Goal: Task Accomplishment & Management: Use online tool/utility

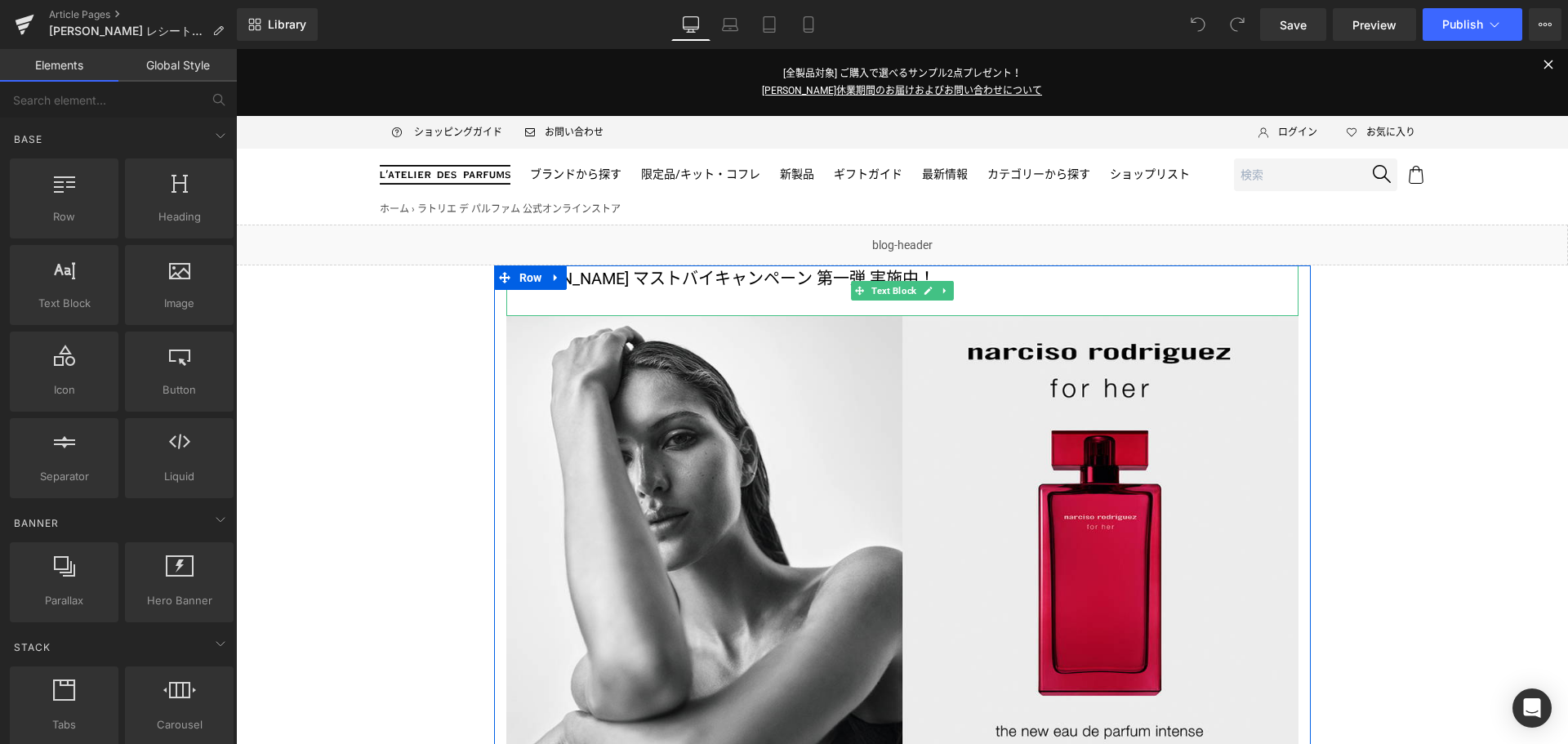
click at [838, 279] on p "[PERSON_NAME] マストバイキャンペーン 第一弾 実施中！" at bounding box center [902, 278] width 792 height 26
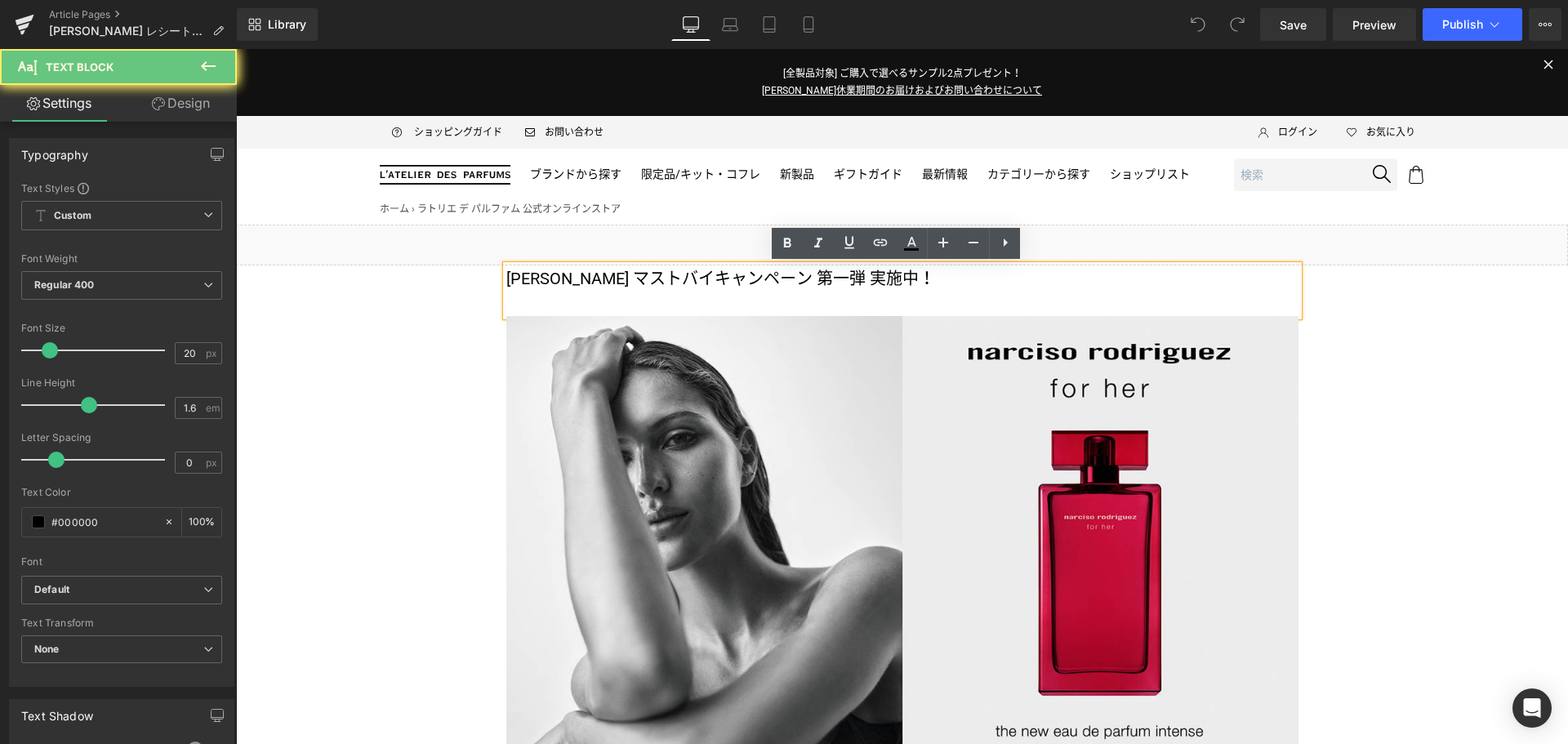
click at [838, 279] on p "[PERSON_NAME] マストバイキャンペーン 第一弾 実施中！" at bounding box center [902, 278] width 792 height 26
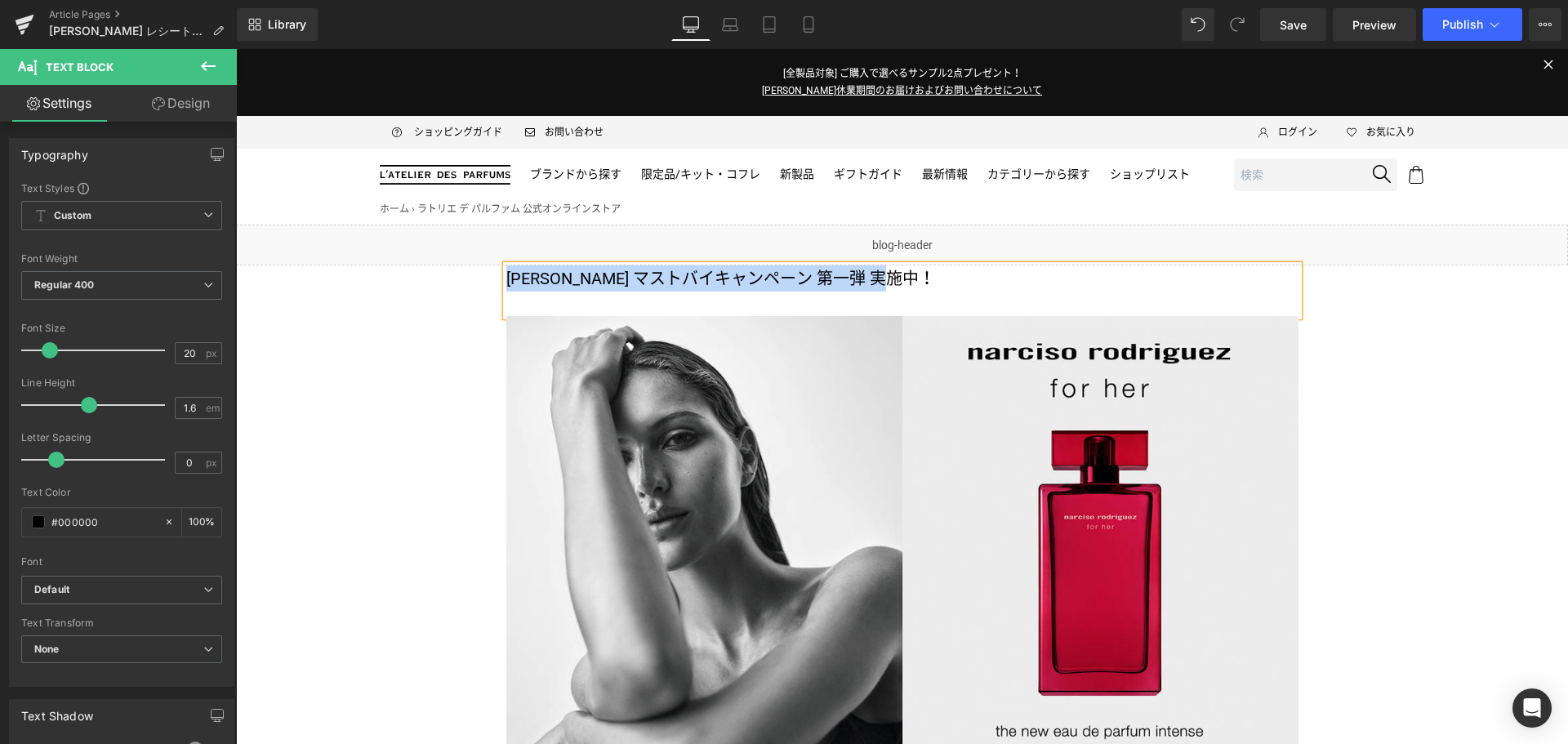
copy p "[PERSON_NAME] マストバイキャンペーン 第一弾 実施中！"
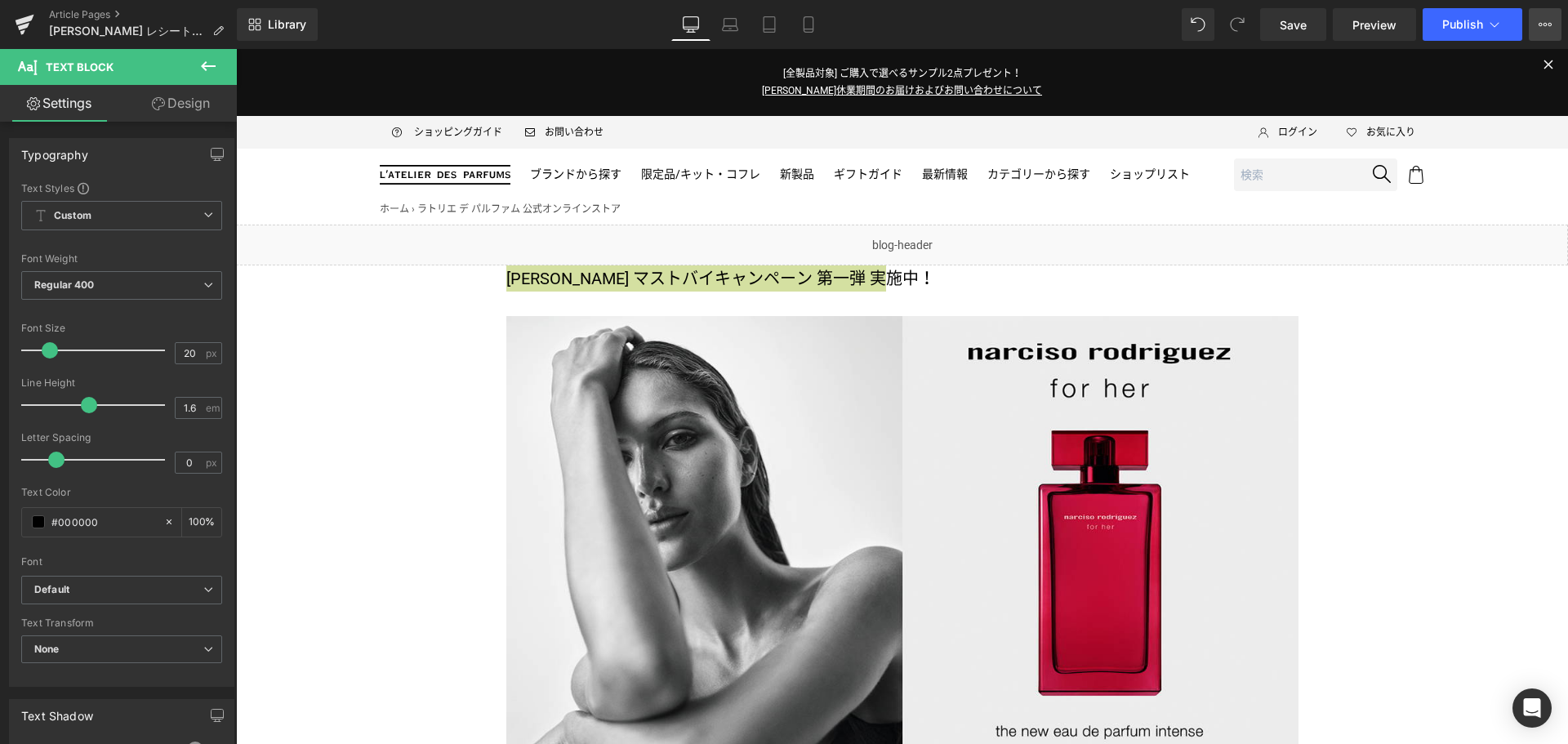
click at [1546, 23] on icon at bounding box center [1546, 24] width 4 height 3
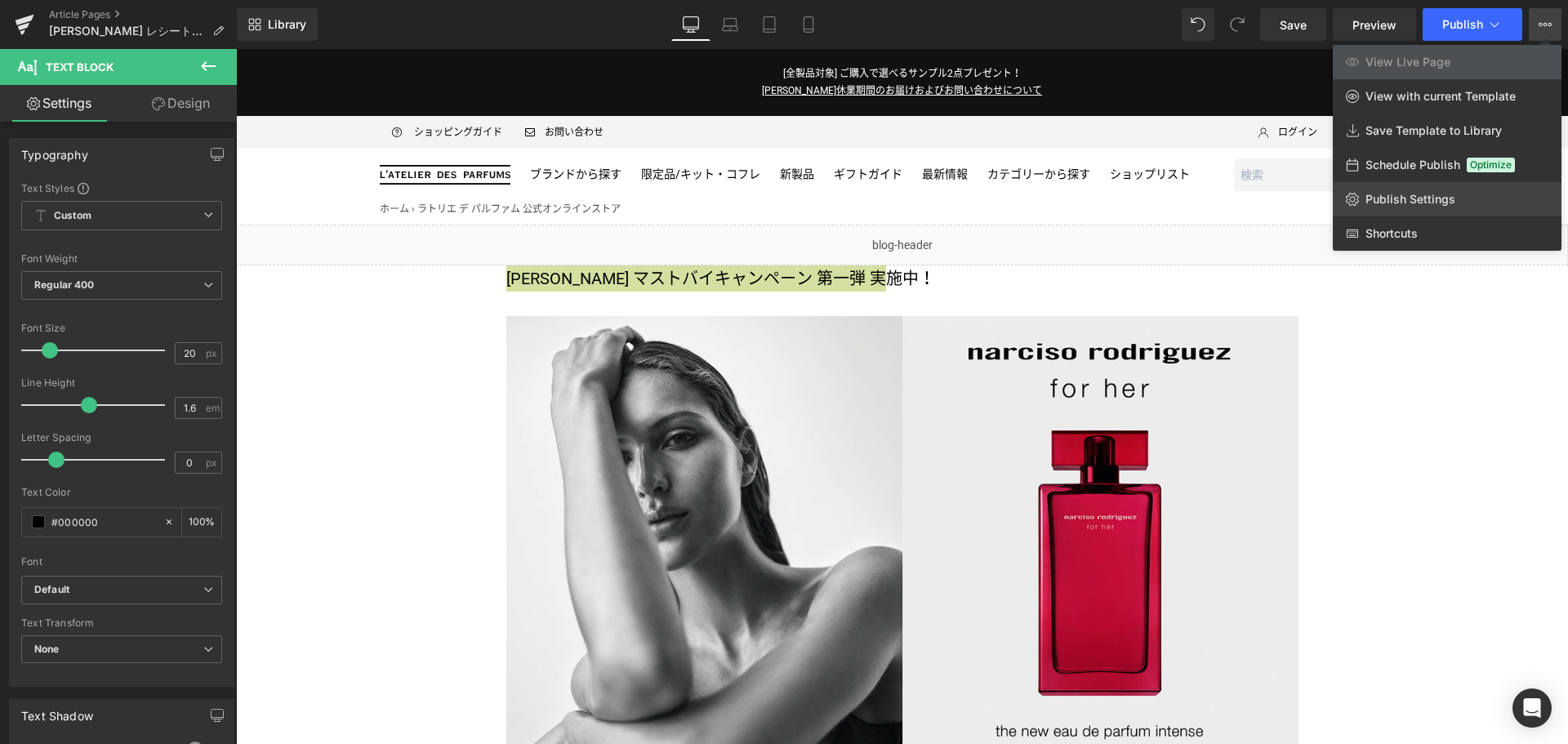
click at [1441, 192] on span "Publish Settings" at bounding box center [1411, 199] width 89 height 15
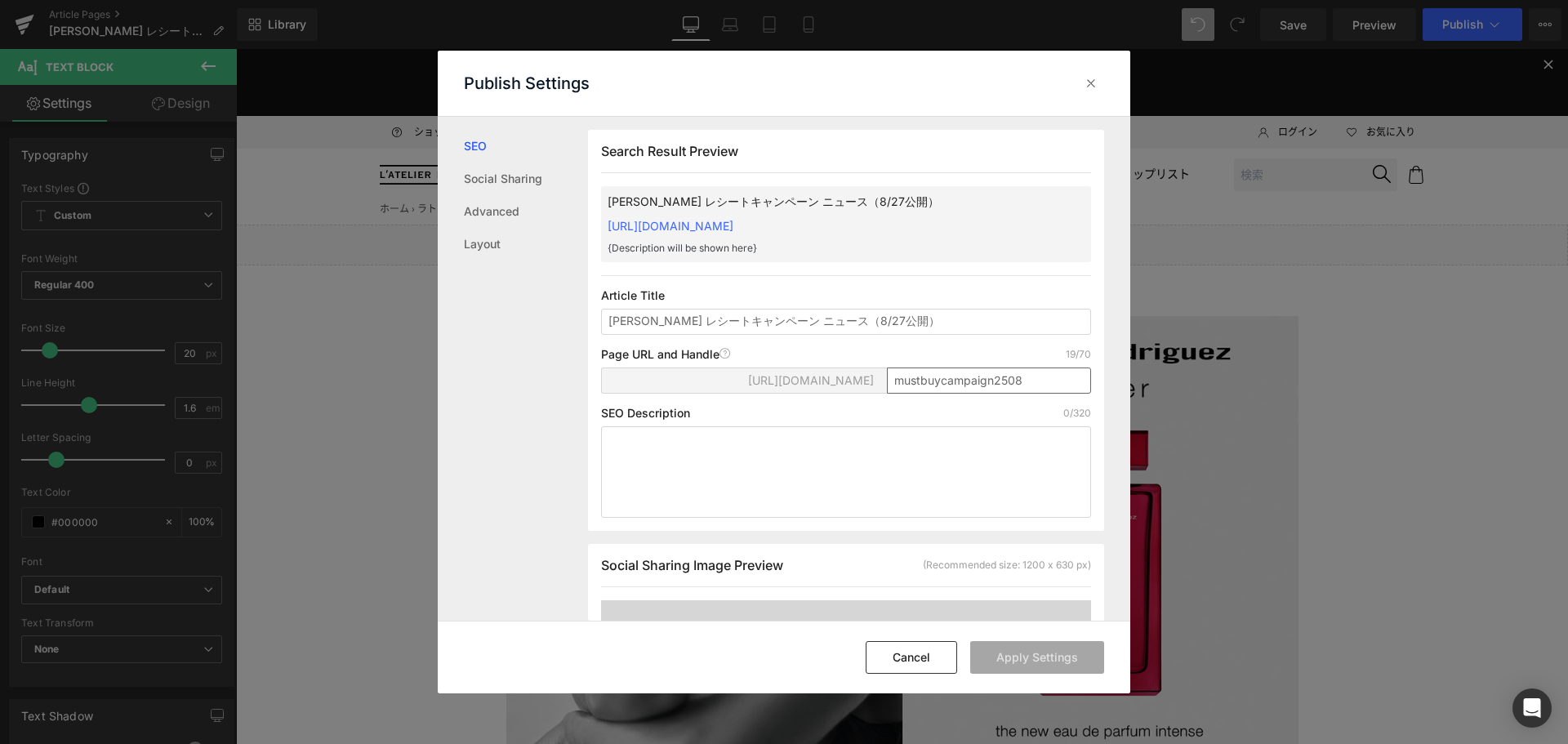
scroll to position [1, 0]
drag, startPoint x: 996, startPoint y: 341, endPoint x: 363, endPoint y: 331, distance: 633.1
click at [363, 331] on div "Publish Settings SEO Social Sharing Advanced Layout Search Result Preview [PERS…" at bounding box center [784, 372] width 1568 height 744
type input "[PERSON_NAME] マストバイキャンペーン 第一弾 実施中！"
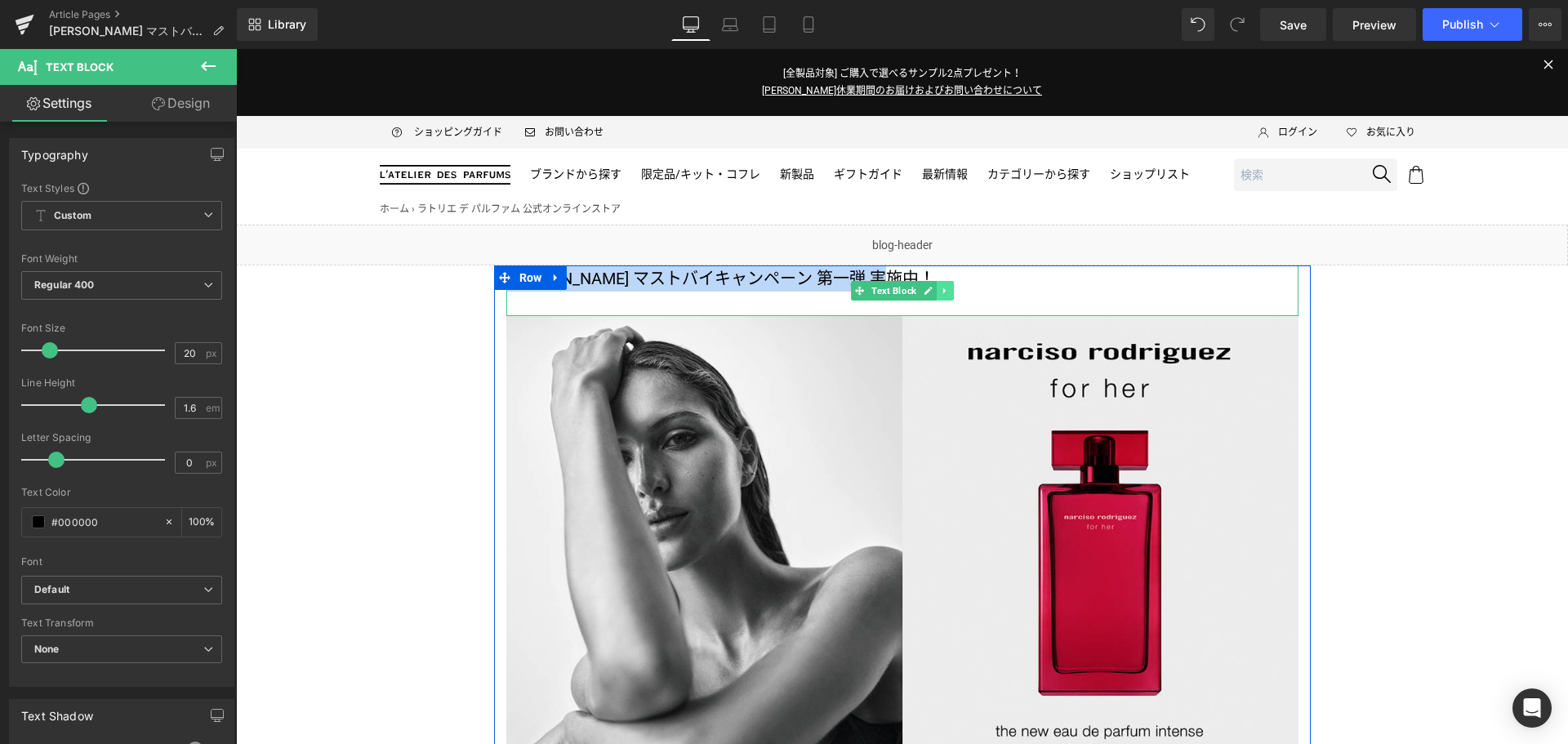
click at [940, 290] on icon at bounding box center [944, 290] width 9 height 10
click at [949, 293] on icon at bounding box center [953, 289] width 9 height 9
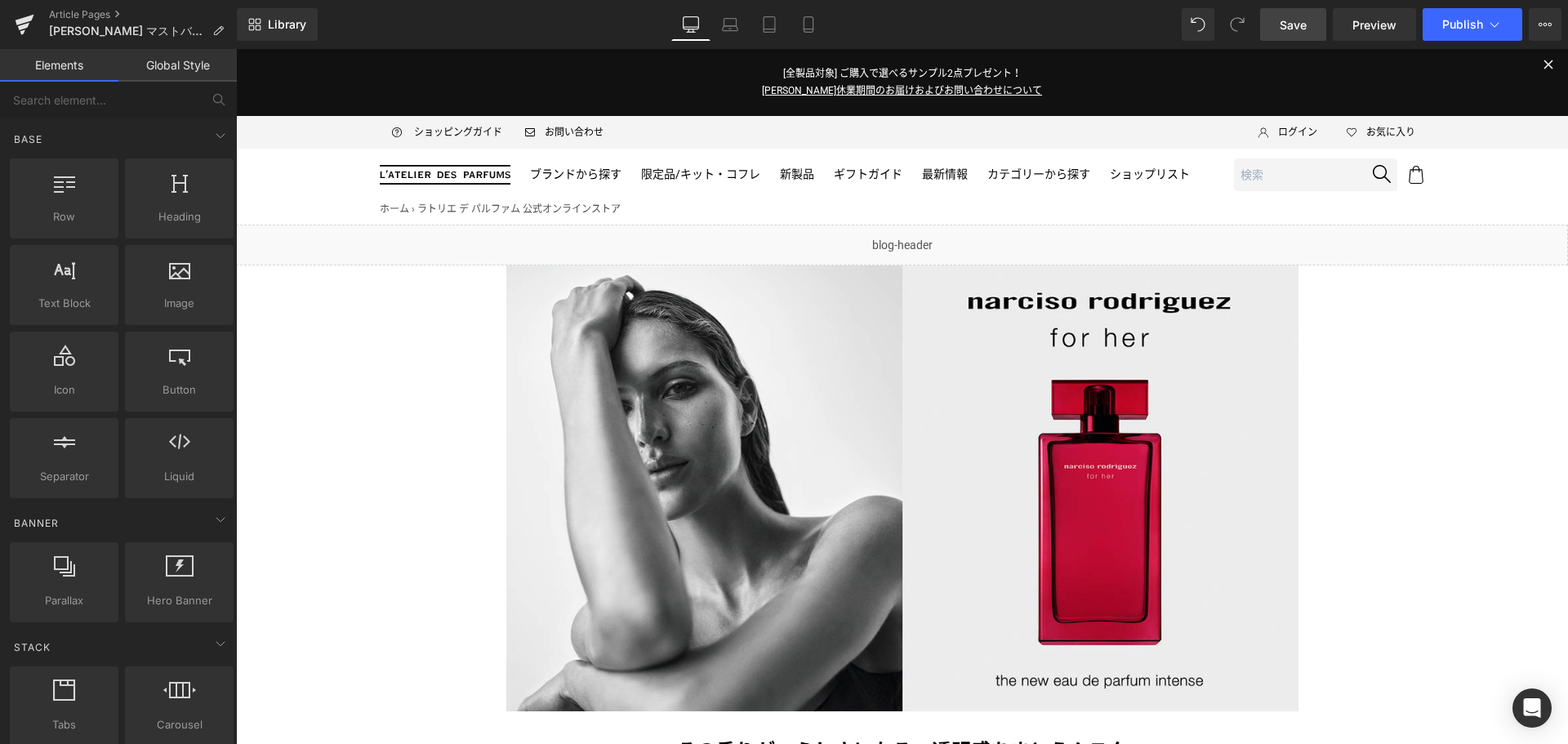
click at [1282, 24] on span "Save" at bounding box center [1293, 25] width 27 height 17
click at [66, 13] on link "Article Pages" at bounding box center [142, 14] width 187 height 13
click at [1480, 32] on button "Publish" at bounding box center [1473, 24] width 100 height 33
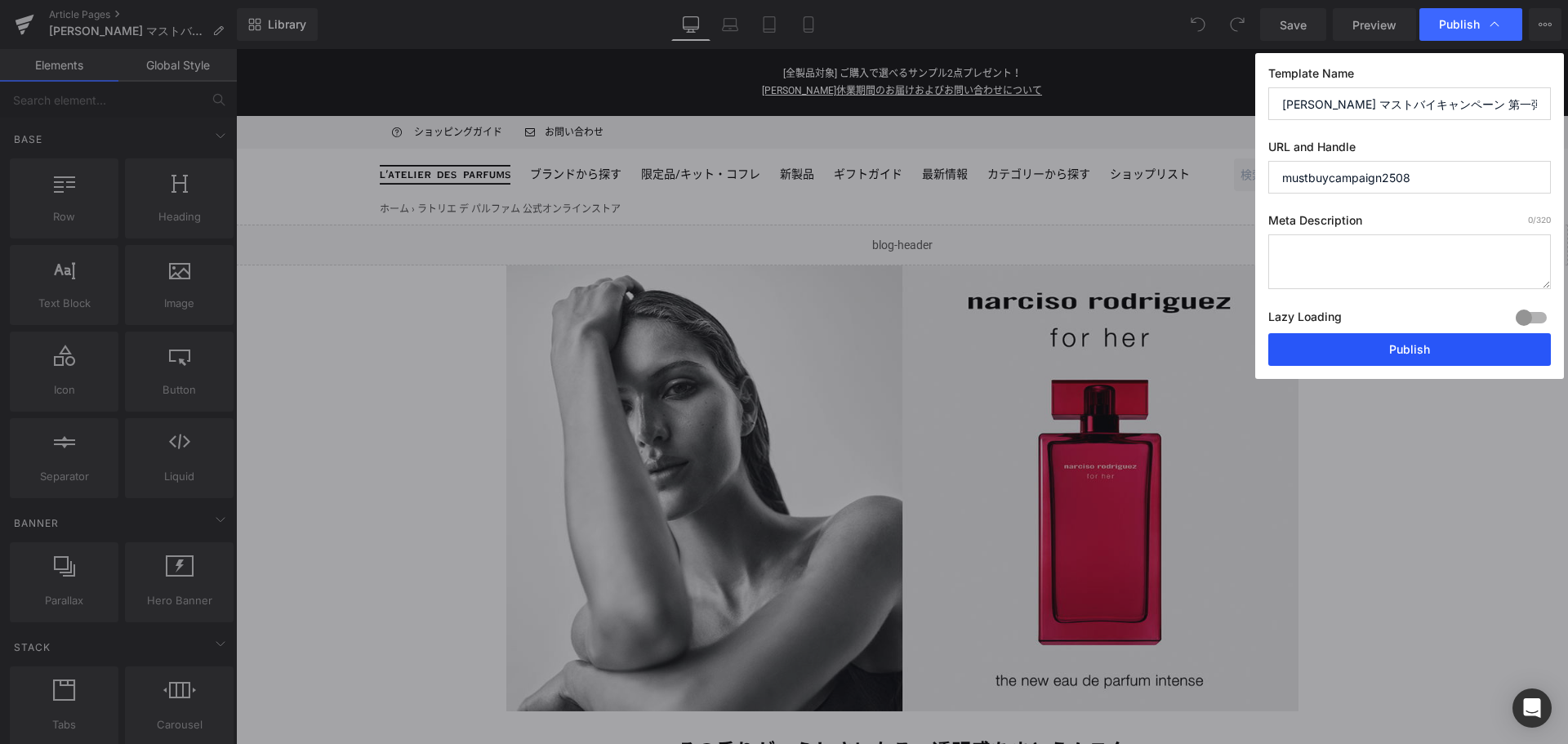
click at [1442, 350] on button "Publish" at bounding box center [1410, 350] width 283 height 33
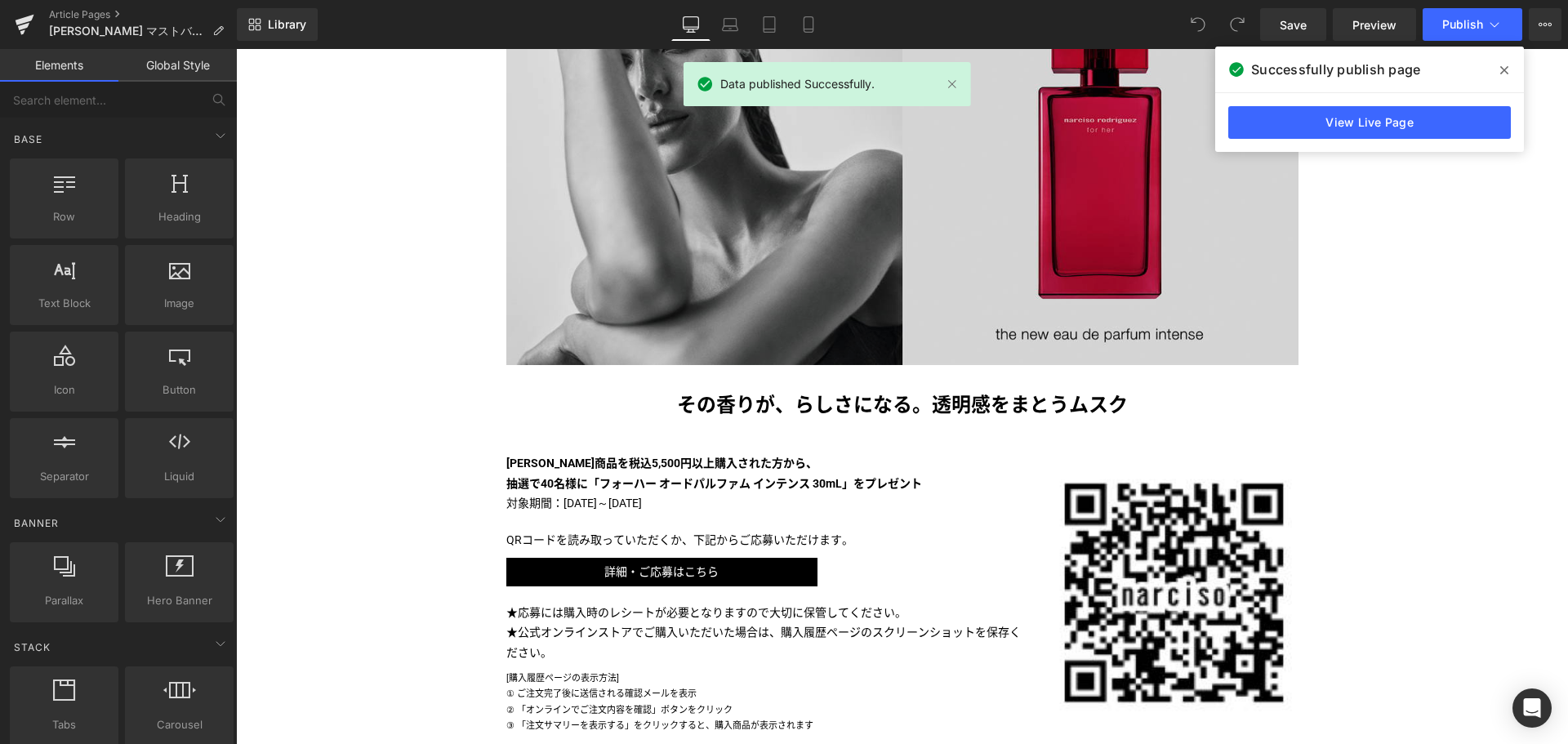
scroll to position [347, 0]
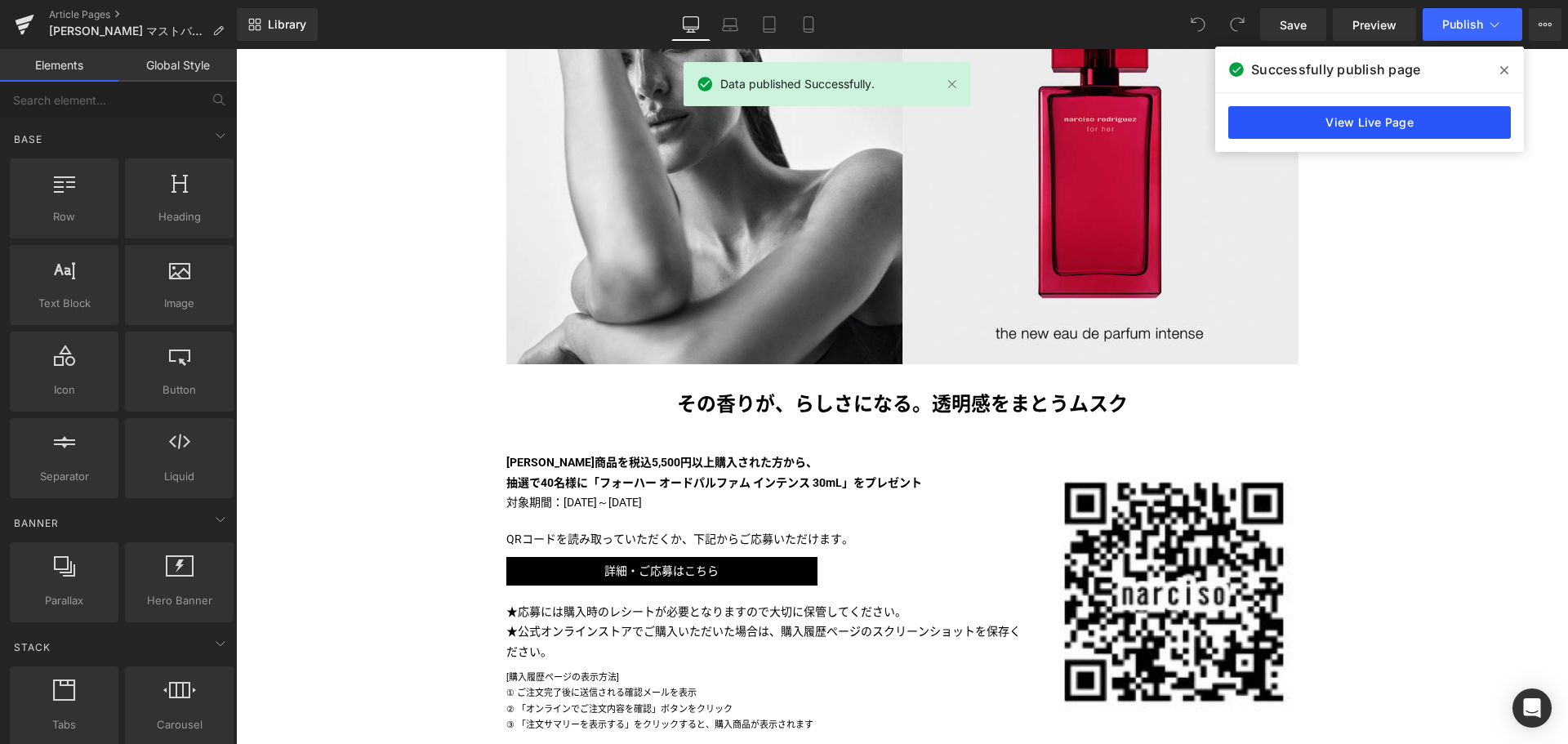
click at [0, 0] on link "View Live Page" at bounding box center [0, 0] width 0 height 0
